Goal: Find specific page/section: Find specific page/section

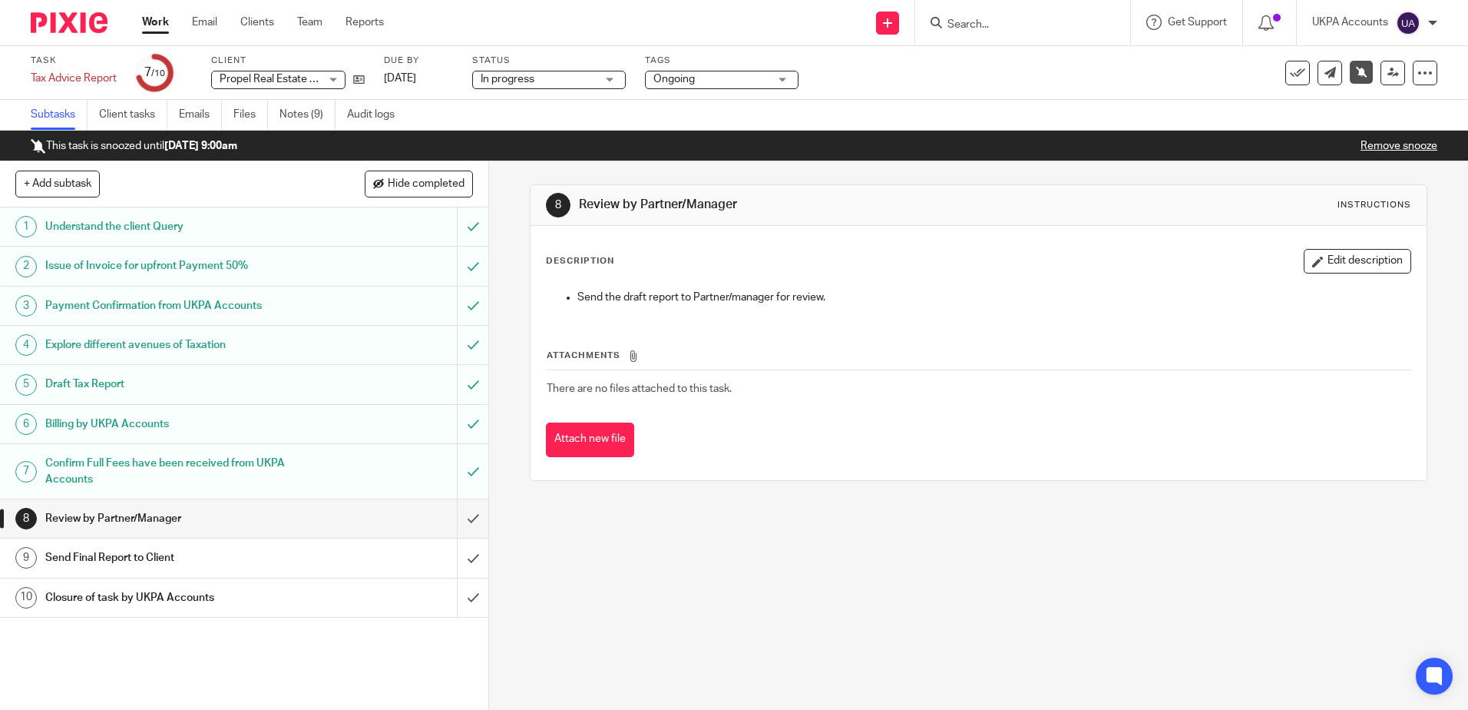
click at [642, 577] on div "8 Review by Partner/Manager Instructions Description Edit description Send the …" at bounding box center [978, 435] width 979 height 548
click at [156, 21] on link "Work" at bounding box center [155, 22] width 27 height 15
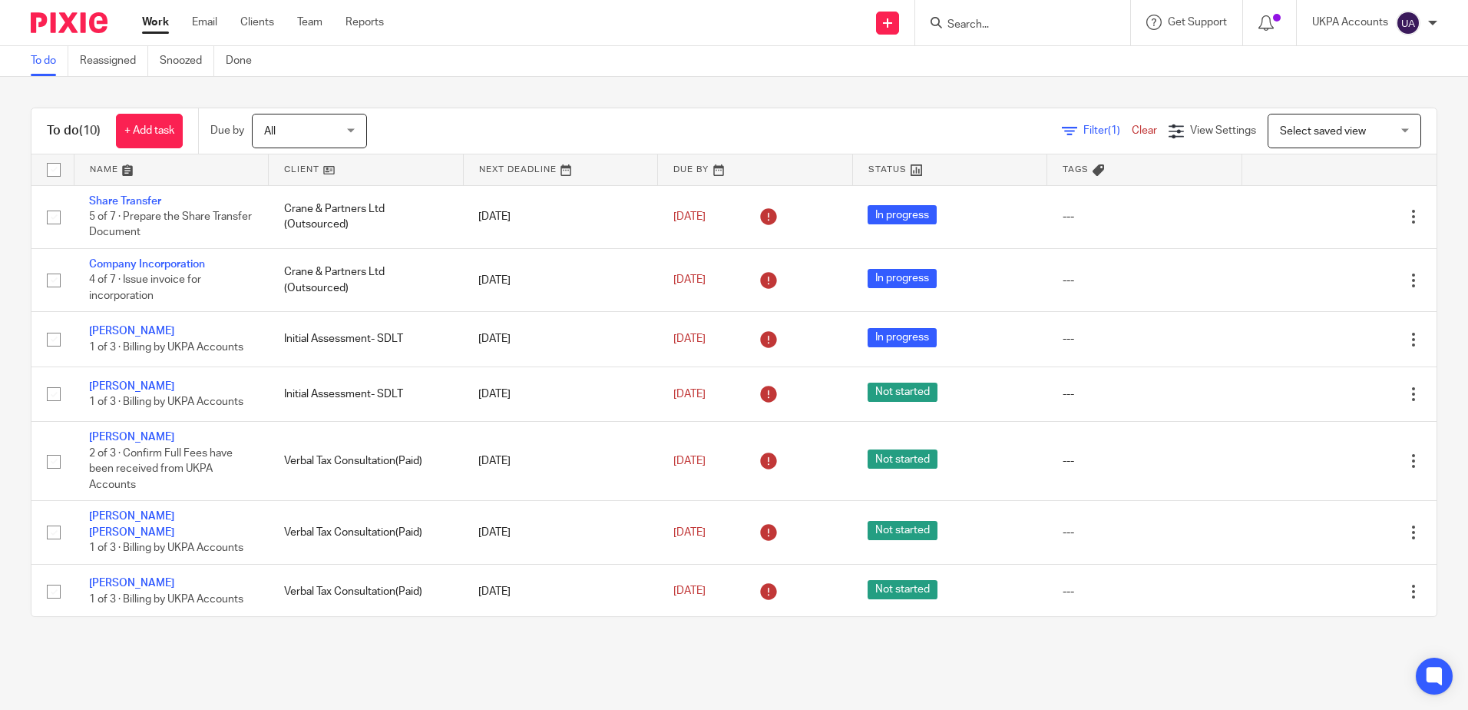
click at [519, 94] on div "To do (10) + Add task Due by All All Today Tomorrow This week Next week This mo…" at bounding box center [734, 362] width 1468 height 571
click at [994, 27] on input "Search" at bounding box center [1015, 25] width 138 height 14
paste input "Blackthorn Springs Property Group Limited"
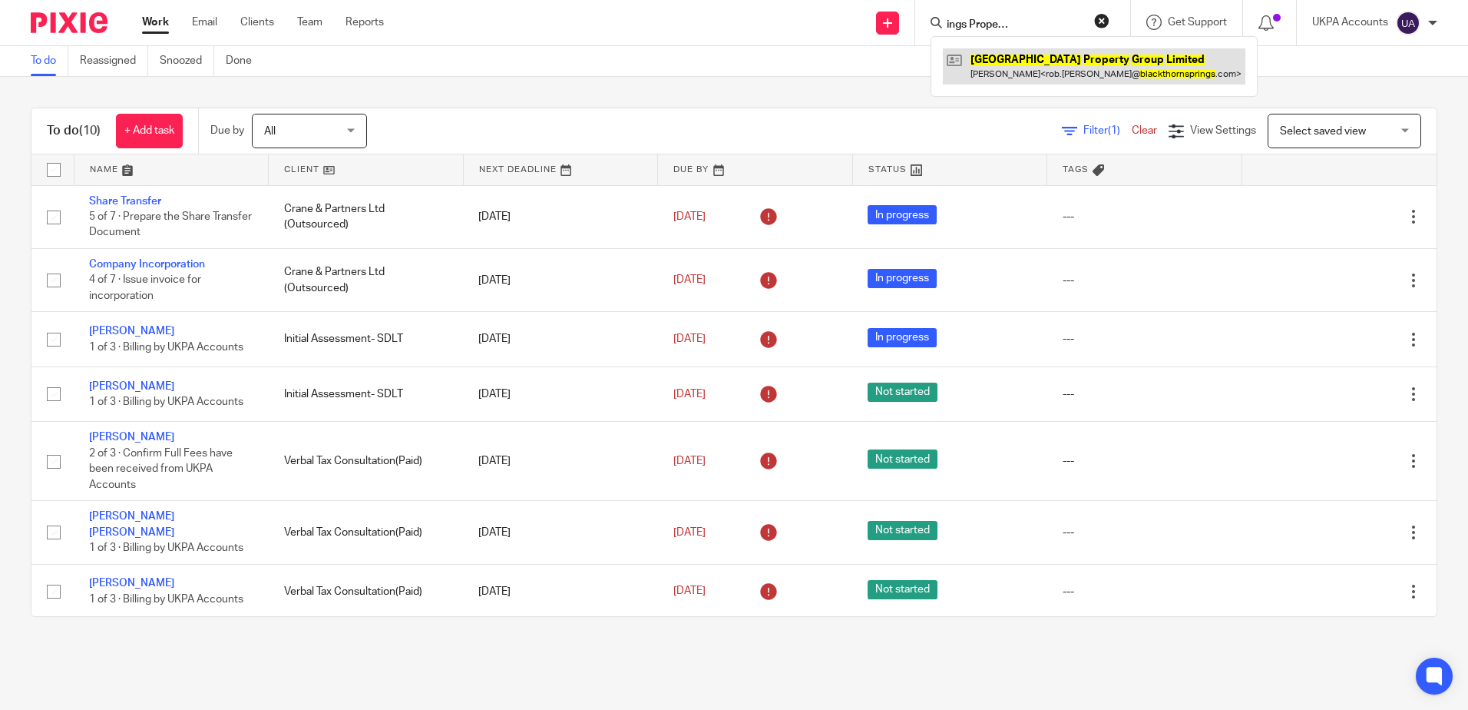
type input "Blackthorn Springs Property Group Limited"
click at [1020, 60] on link at bounding box center [1094, 65] width 303 height 35
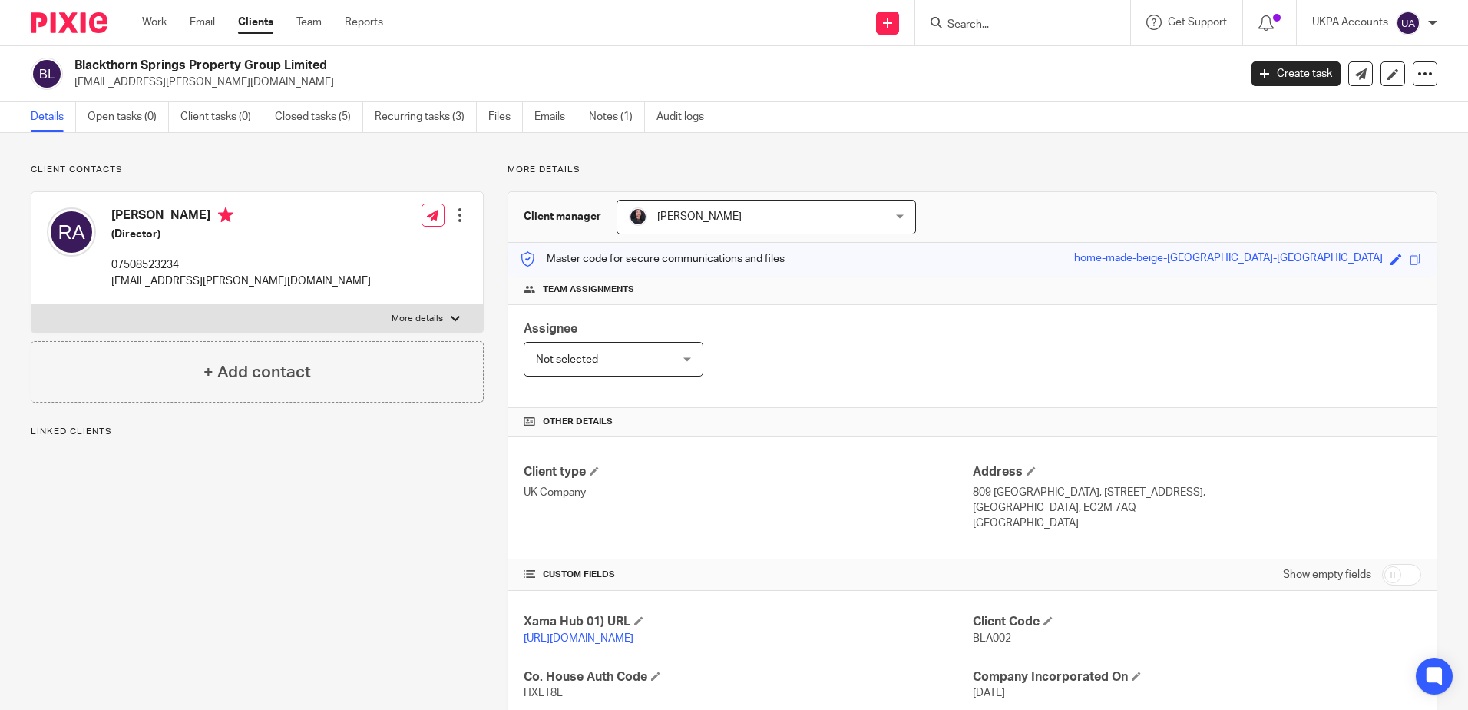
click at [674, 165] on p "More details" at bounding box center [973, 170] width 930 height 12
click at [317, 504] on div "Client contacts Robert Armes (Director) 07508523234 rob.armes@blackthornsprings…" at bounding box center [245, 555] width 477 height 782
click at [340, 667] on div "Client contacts Robert Armes (Director) 07508523234 rob.armes@blackthornsprings…" at bounding box center [245, 555] width 477 height 782
click at [128, 589] on div "Client contacts Robert Armes (Director) 07508523234 rob.armes@blackthornsprings…" at bounding box center [245, 555] width 477 height 782
click at [1022, 26] on input "Search" at bounding box center [1015, 25] width 138 height 14
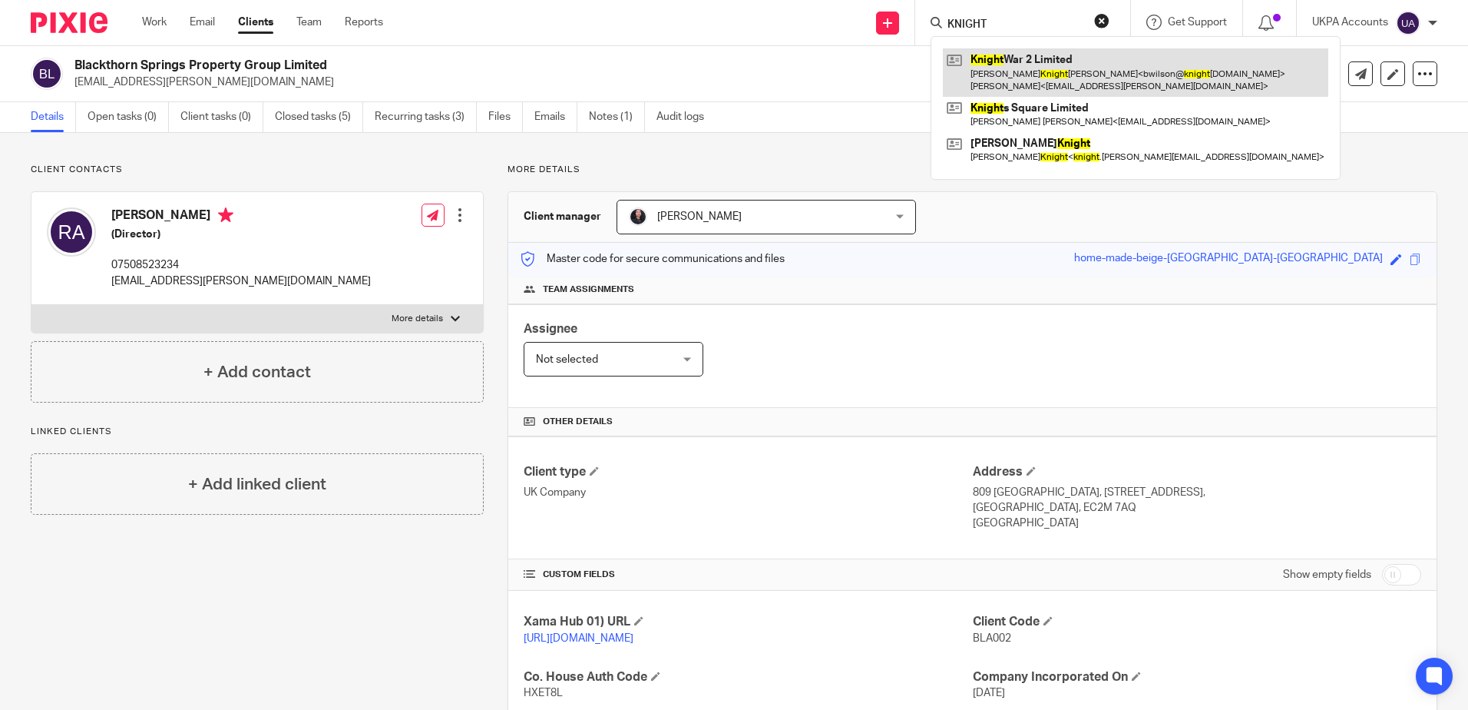
type input "KNIGHT"
click at [1024, 51] on link at bounding box center [1136, 72] width 386 height 48
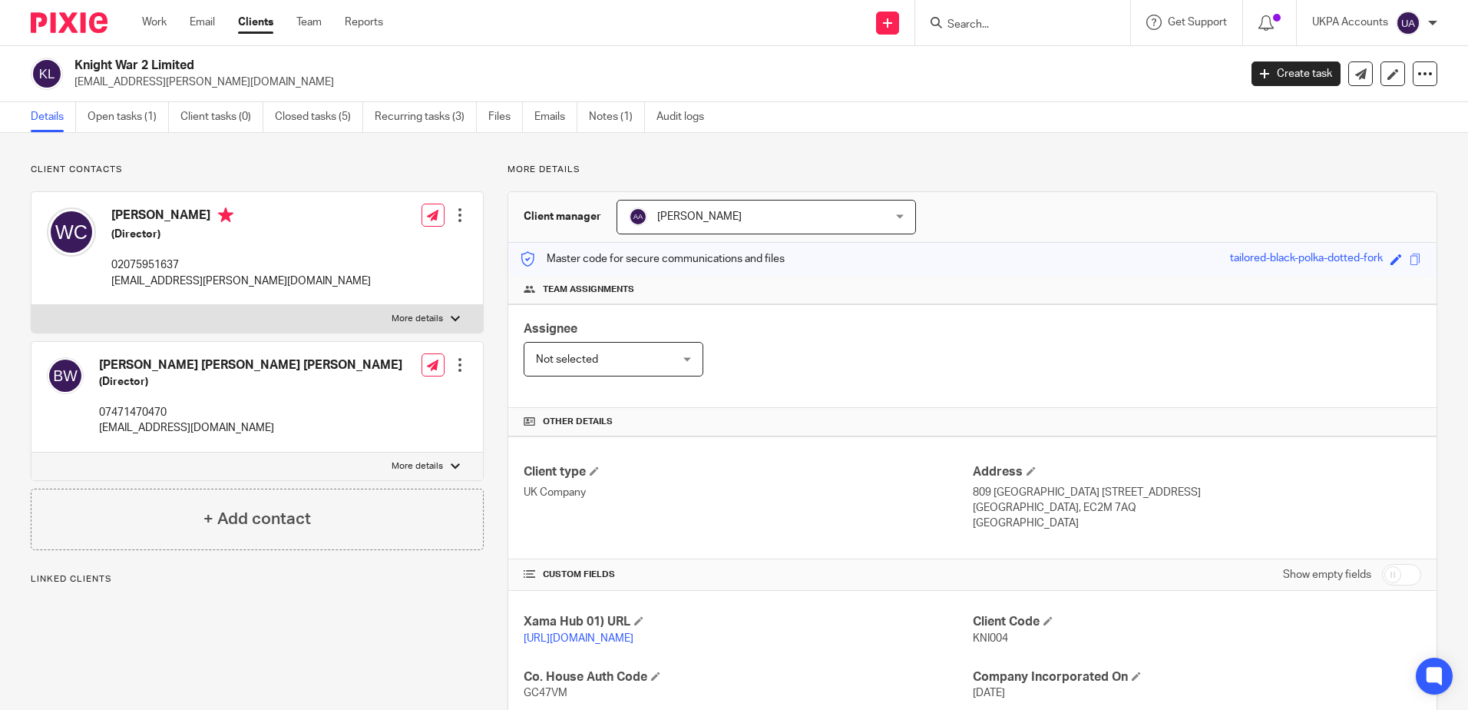
click at [331, 174] on p "Client contacts" at bounding box center [257, 170] width 453 height 12
drag, startPoint x: 258, startPoint y: 161, endPoint x: 317, endPoint y: 195, distance: 68.5
click at [258, 161] on div "Client contacts [PERSON_NAME] [PERSON_NAME] [PERSON_NAME] (Director) 0747147047…" at bounding box center [734, 527] width 1468 height 788
click at [321, 155] on div "Client contacts [PERSON_NAME] [PERSON_NAME] [PERSON_NAME] (Director) 0747147047…" at bounding box center [734, 527] width 1468 height 788
click at [177, 21] on ul "Work Email Clients Team Reports" at bounding box center [274, 22] width 264 height 15
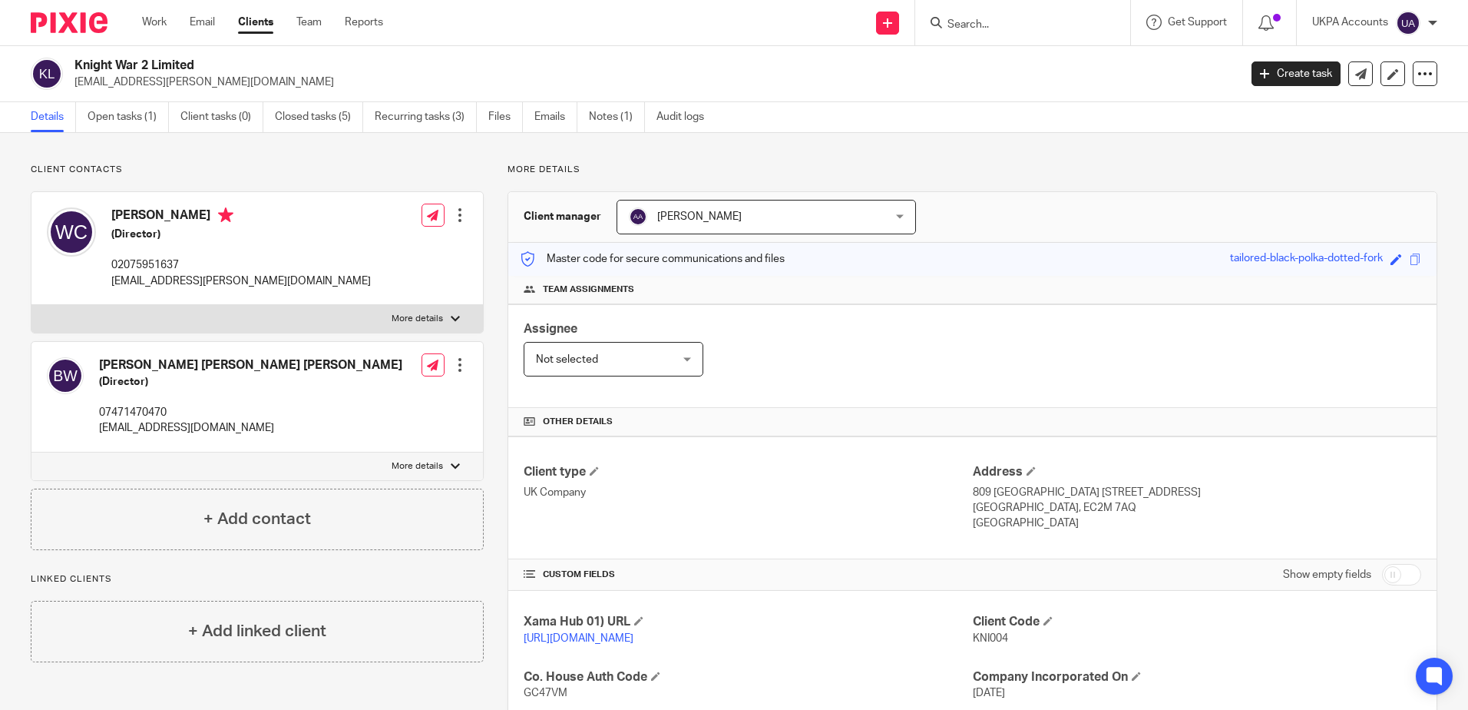
click at [174, 20] on ul "Work Email Clients Team Reports" at bounding box center [274, 22] width 264 height 15
click at [155, 22] on link "Work" at bounding box center [154, 22] width 25 height 15
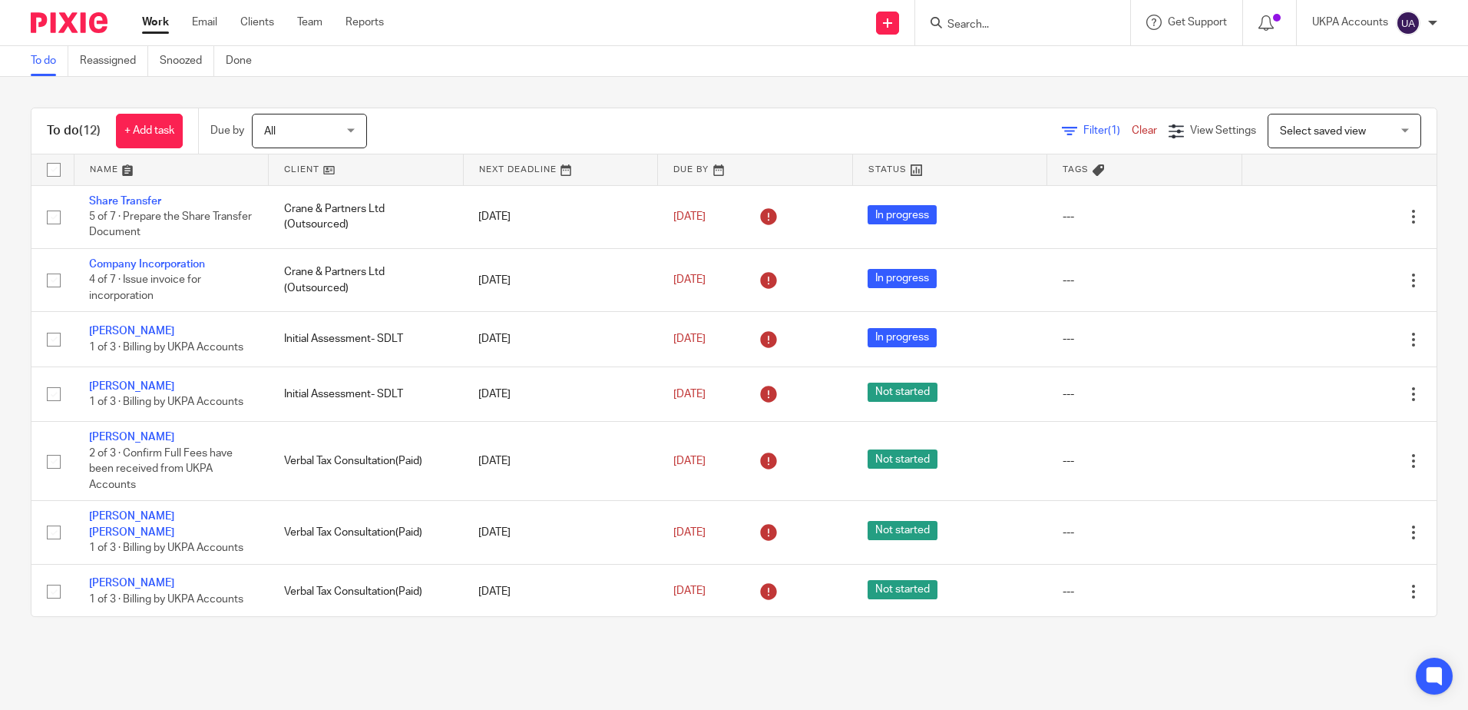
click at [475, 84] on div "To do (12) + Add task Due by All All [DATE] [DATE] This week Next week This mon…" at bounding box center [734, 362] width 1468 height 571
